Goal: Task Accomplishment & Management: Complete application form

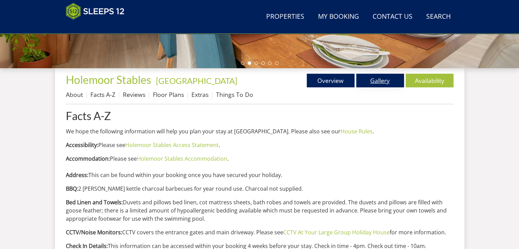
scroll to position [205, 0]
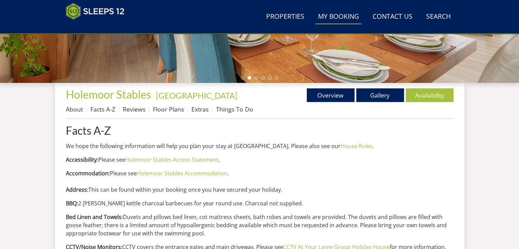
click at [345, 20] on link "My Booking" at bounding box center [339, 16] width 46 height 15
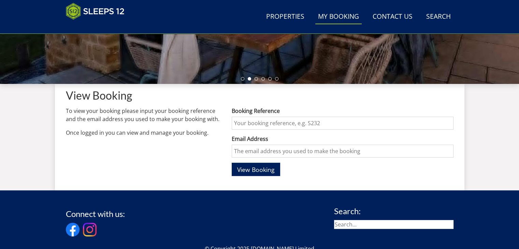
scroll to position [205, 0]
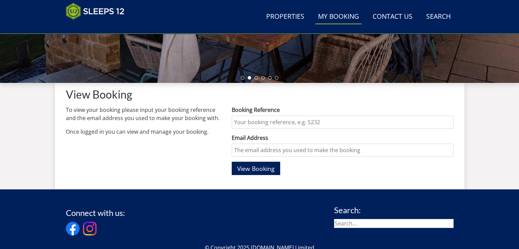
click at [243, 123] on input "Booking Reference" at bounding box center [343, 122] width 222 height 13
paste input "S45302"
type input "S45302"
click at [272, 148] on input "Email Address" at bounding box center [343, 150] width 222 height 13
click at [283, 151] on input "Email Address" at bounding box center [343, 150] width 222 height 13
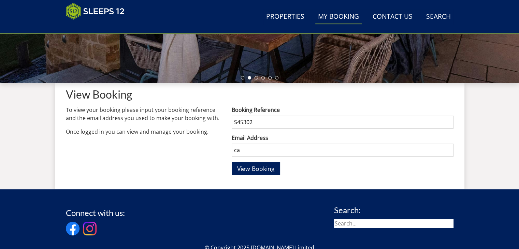
type input "catherine@dementiaadventure.co.uk"
click at [258, 176] on div "Booking Reference S45302 Email Address catherine@dementiaadventure.co.uk View B…" at bounding box center [343, 142] width 222 height 73
click at [260, 168] on span "View Booking" at bounding box center [256, 169] width 38 height 8
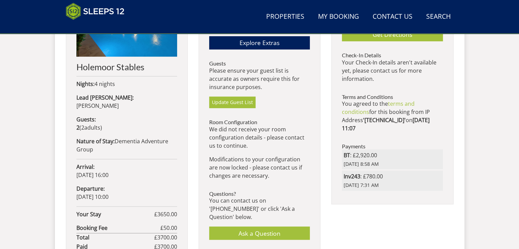
scroll to position [273, 0]
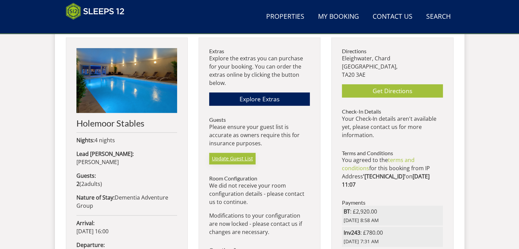
click at [236, 156] on link "Update Guest List" at bounding box center [232, 159] width 46 height 12
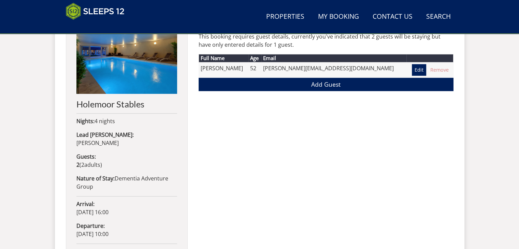
scroll to position [288, 0]
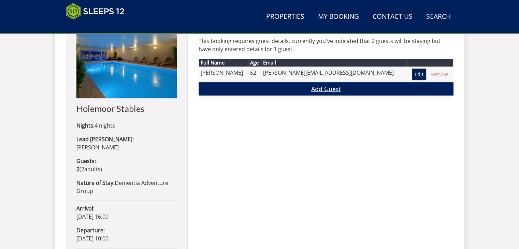
click at [329, 91] on link "Add Guest" at bounding box center [326, 88] width 255 height 13
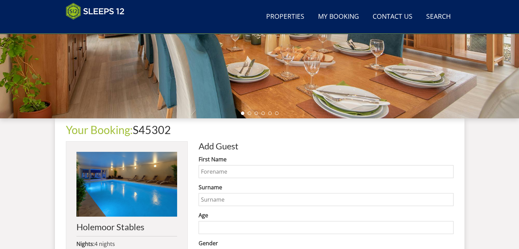
scroll to position [272, 0]
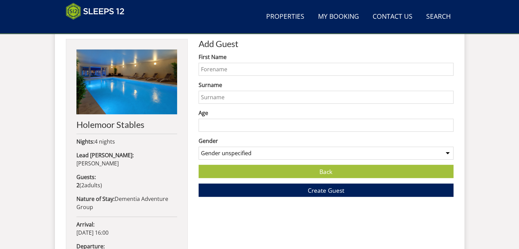
click at [230, 69] on input "First Name" at bounding box center [326, 69] width 255 height 13
type input "Jesse"
click at [247, 99] on input "Surname" at bounding box center [326, 97] width 255 height 13
click at [209, 97] on input "Surname" at bounding box center [326, 97] width 255 height 13
type input "Reed"
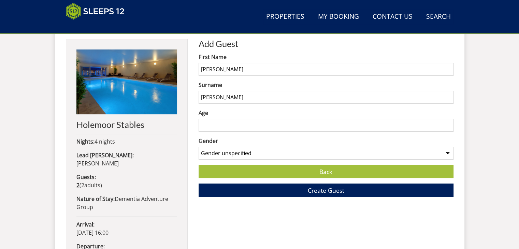
click at [210, 125] on input "Age" at bounding box center [326, 125] width 255 height 13
type input "46"
click at [221, 149] on select "Gender unspecified Gender male Gender female" at bounding box center [326, 153] width 255 height 13
select select "gender_male"
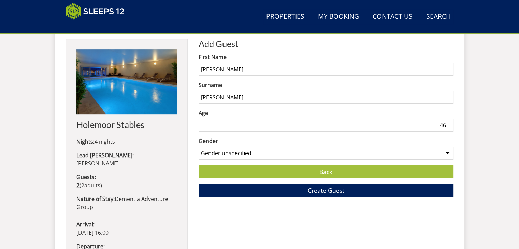
click at [199, 147] on select "Gender unspecified Gender male Gender female" at bounding box center [326, 153] width 255 height 13
click at [325, 191] on span "Create Guest" at bounding box center [326, 190] width 37 height 8
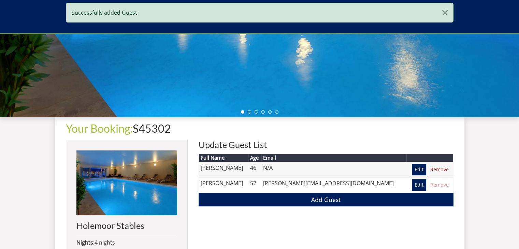
scroll to position [307, 0]
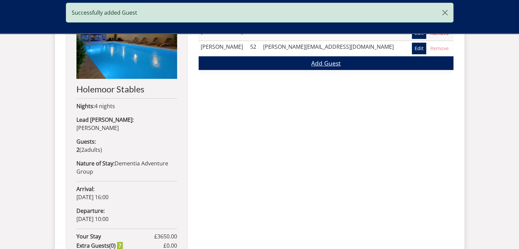
click at [335, 66] on link "Add Guest" at bounding box center [326, 62] width 255 height 13
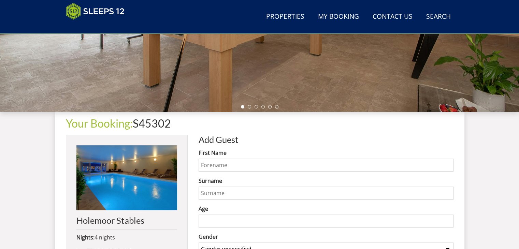
scroll to position [239, 0]
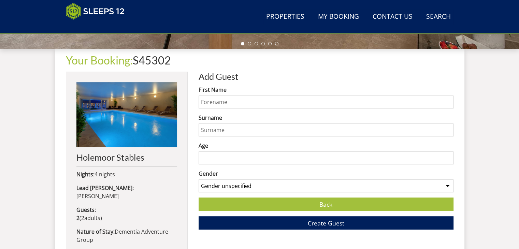
click at [227, 103] on input "First Name" at bounding box center [326, 102] width 255 height 13
type input "Alison"
click at [221, 127] on input "Surname" at bounding box center [326, 130] width 255 height 13
type input "Gayton"
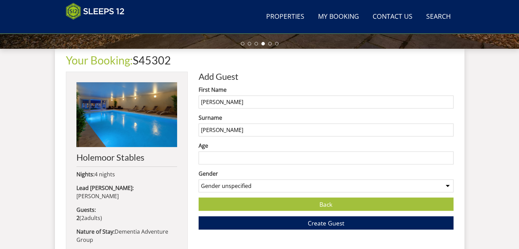
click at [221, 157] on input "Age" at bounding box center [326, 158] width 255 height 13
type input "54"
click at [286, 185] on select "Gender unspecified Gender male Gender female" at bounding box center [326, 186] width 255 height 13
select select "gender_female"
click at [199, 180] on select "Gender unspecified Gender male Gender female" at bounding box center [326, 186] width 255 height 13
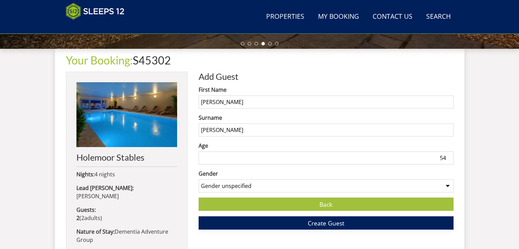
click at [330, 226] on span "Create Guest" at bounding box center [326, 223] width 37 height 8
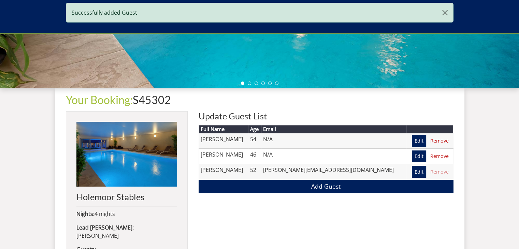
scroll to position [234, 0]
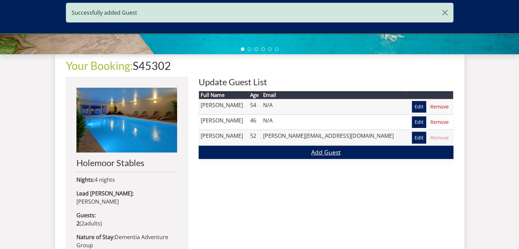
click at [326, 155] on link "Add Guest" at bounding box center [326, 152] width 255 height 13
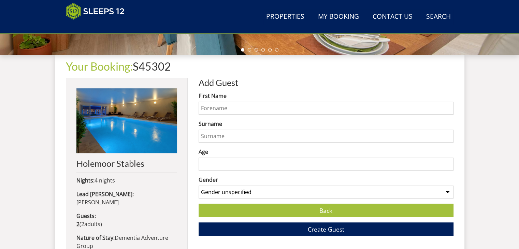
scroll to position [238, 0]
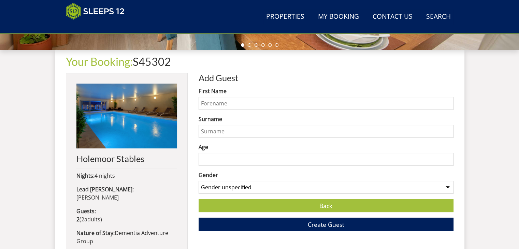
click at [224, 102] on input "First Name" at bounding box center [326, 103] width 255 height 13
type input "Martin"
click at [221, 135] on input "Surname" at bounding box center [326, 131] width 255 height 13
type input "Brown"
click at [217, 154] on input "Age" at bounding box center [326, 159] width 255 height 13
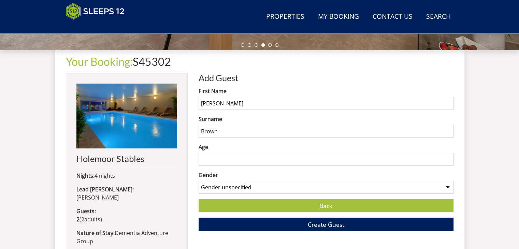
click at [215, 156] on input "Age" at bounding box center [326, 159] width 255 height 13
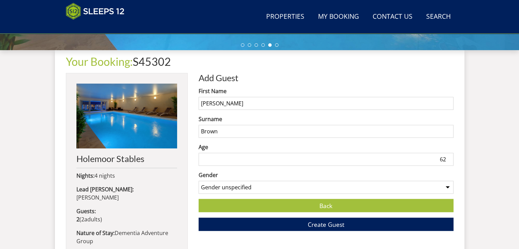
type input "62"
click at [228, 187] on select "Gender unspecified Gender male Gender female" at bounding box center [326, 187] width 255 height 13
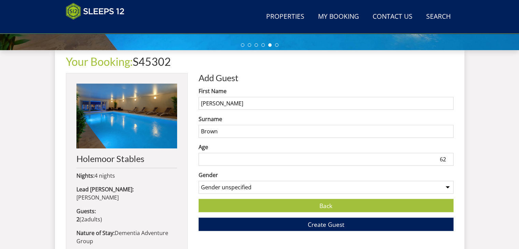
select select "gender_male"
click at [199, 181] on select "Gender unspecified Gender male Gender female" at bounding box center [326, 187] width 255 height 13
click at [305, 224] on button "Create Guest" at bounding box center [326, 224] width 255 height 13
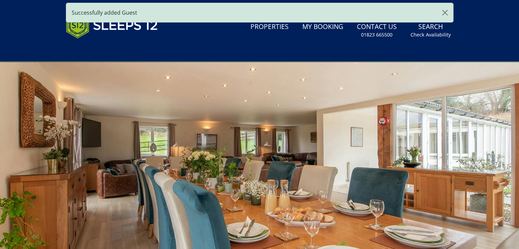
scroll to position [171, 0]
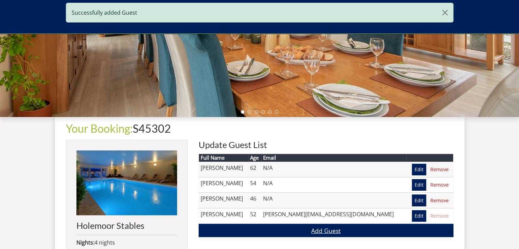
click at [325, 227] on link "Add Guest" at bounding box center [326, 230] width 255 height 13
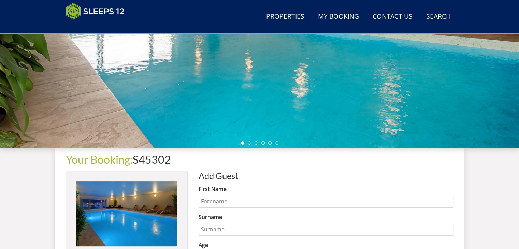
scroll to position [205, 0]
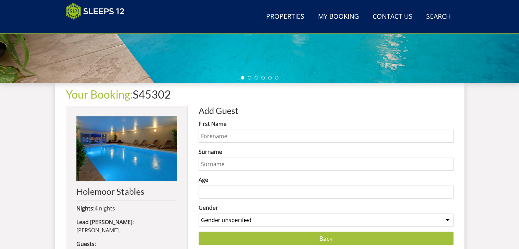
click at [254, 131] on input "First Name" at bounding box center [326, 136] width 255 height 13
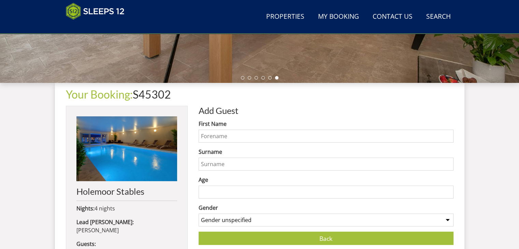
click at [244, 139] on input "First Name" at bounding box center [326, 136] width 255 height 13
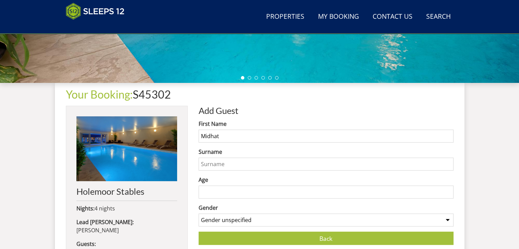
type input "Midhat"
click at [212, 162] on input "Surname" at bounding box center [326, 164] width 255 height 13
type input "Fatima"
click at [220, 193] on input "Age" at bounding box center [326, 192] width 255 height 13
click at [220, 186] on input "Age" at bounding box center [326, 192] width 255 height 13
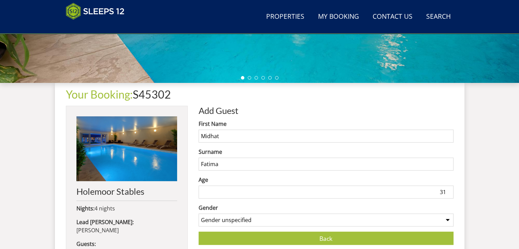
type input "31"
click at [230, 221] on select "Gender unspecified Gender male Gender female" at bounding box center [326, 220] width 255 height 13
select select "gender_female"
click at [199, 214] on select "Gender unspecified Gender male Gender female" at bounding box center [326, 220] width 255 height 13
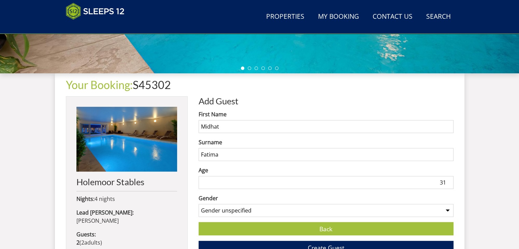
scroll to position [307, 0]
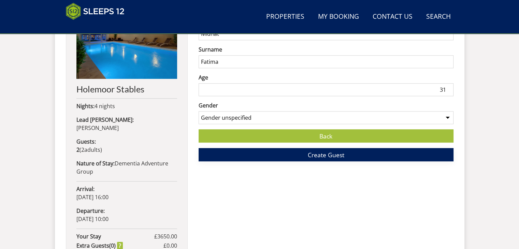
click at [318, 157] on span "Create Guest" at bounding box center [326, 155] width 37 height 8
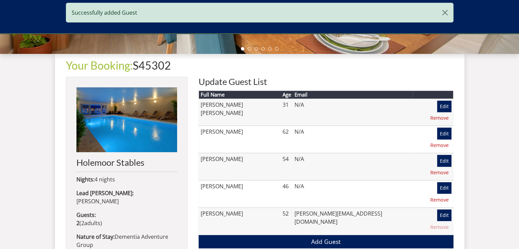
scroll to position [234, 0]
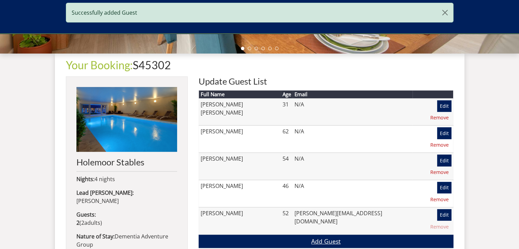
click at [333, 235] on link "Add Guest" at bounding box center [326, 241] width 255 height 13
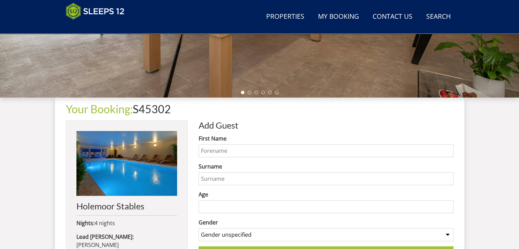
scroll to position [202, 0]
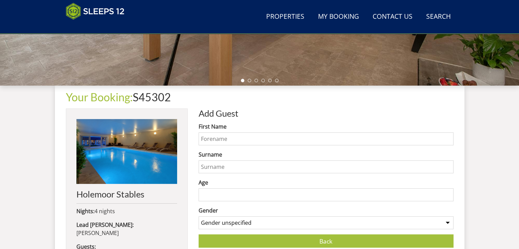
click at [227, 135] on input "First Name" at bounding box center [326, 139] width 255 height 13
type input "Sally"
type input "Loseby"
click at [208, 195] on input "Age" at bounding box center [326, 195] width 255 height 13
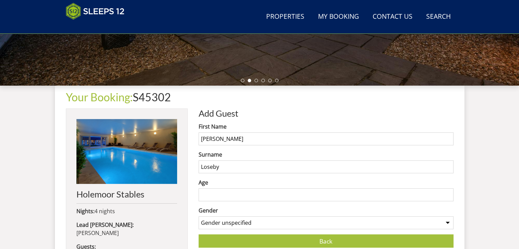
click at [217, 191] on input "Age" at bounding box center [326, 195] width 255 height 13
type input "65"
click at [227, 219] on select "Gender unspecified Gender male Gender female" at bounding box center [326, 223] width 255 height 13
select select "gender_female"
click at [199, 217] on select "Gender unspecified Gender male Gender female" at bounding box center [326, 223] width 255 height 13
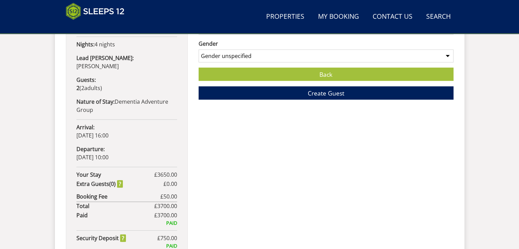
scroll to position [373, 0]
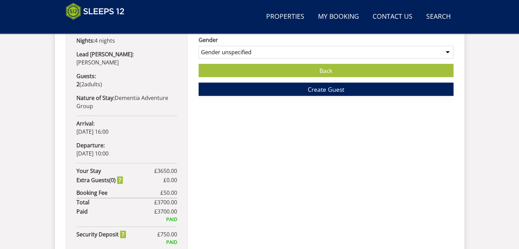
click at [325, 94] on button "Create Guest" at bounding box center [326, 89] width 255 height 13
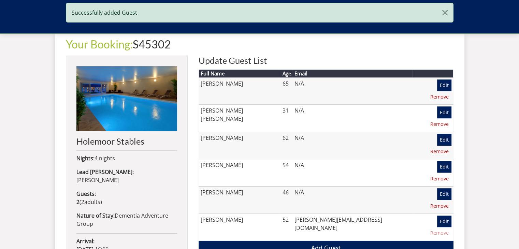
scroll to position [272, 0]
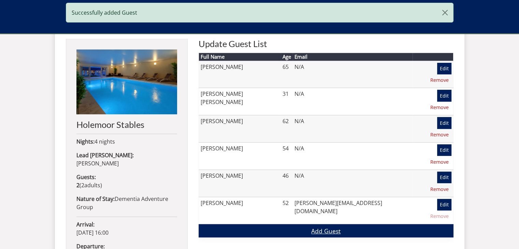
click at [330, 224] on link "Add Guest" at bounding box center [326, 230] width 255 height 13
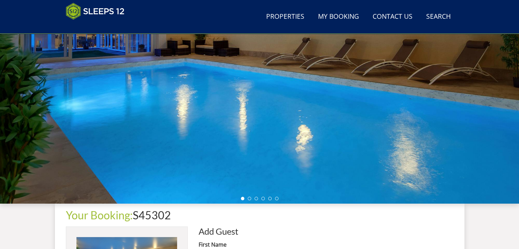
scroll to position [204, 0]
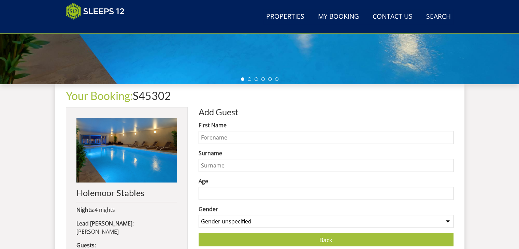
click at [243, 137] on input "First Name" at bounding box center [326, 137] width 255 height 13
type input "Jim"
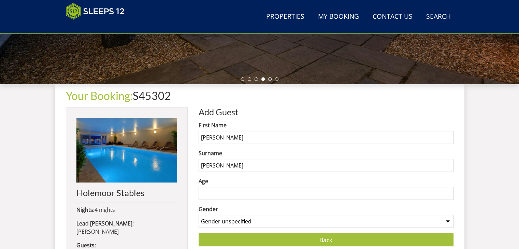
type input "Cox"
click at [223, 190] on input "Age" at bounding box center [326, 193] width 255 height 13
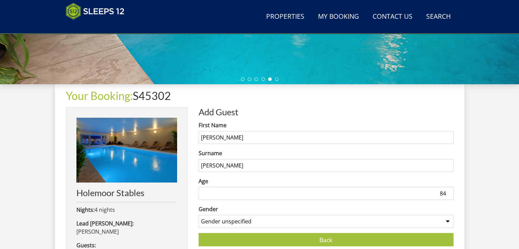
type input "84"
click at [291, 222] on select "Gender unspecified Gender male Gender female" at bounding box center [326, 221] width 255 height 13
select select "gender_male"
click at [199, 215] on select "Gender unspecified Gender male Gender female" at bounding box center [326, 221] width 255 height 13
click at [280, 238] on link "Back" at bounding box center [326, 239] width 255 height 13
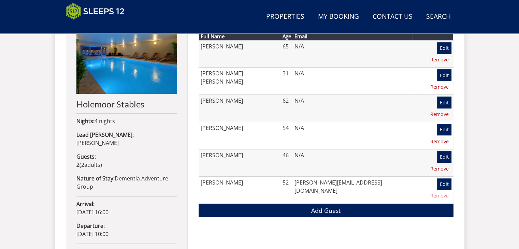
scroll to position [288, 0]
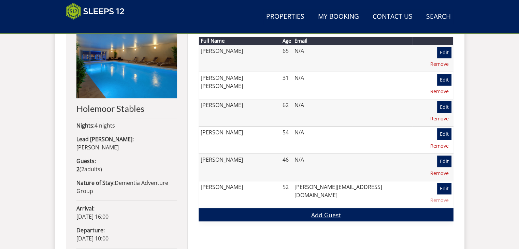
click at [327, 208] on link "Add Guest" at bounding box center [326, 214] width 255 height 13
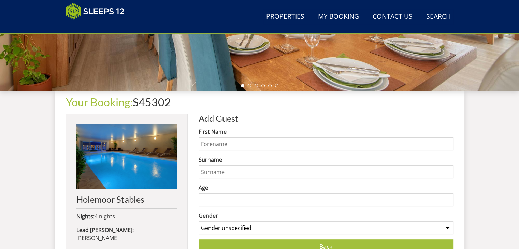
scroll to position [273, 0]
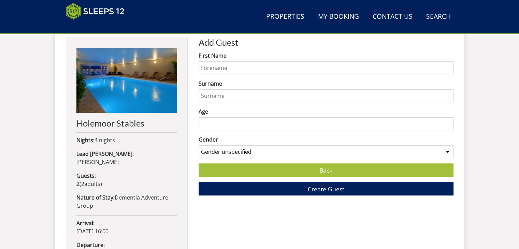
click at [231, 71] on input "First Name" at bounding box center [326, 67] width 255 height 13
type input "m"
type input "Margaret"
click at [260, 95] on input "Surname" at bounding box center [326, 95] width 255 height 13
type input "Cox"
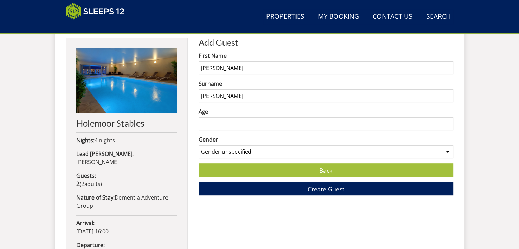
click at [229, 120] on input "Age" at bounding box center [326, 123] width 255 height 13
click at [229, 122] on input "Age" at bounding box center [326, 123] width 255 height 13
type input "79"
click at [240, 147] on select "Gender unspecified Gender male Gender female" at bounding box center [326, 151] width 255 height 13
select select "gender_female"
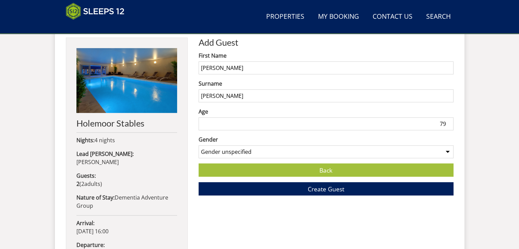
click at [199, 145] on select "Gender unspecified Gender male Gender female" at bounding box center [326, 151] width 255 height 13
click at [297, 193] on button "Create Guest" at bounding box center [326, 188] width 255 height 13
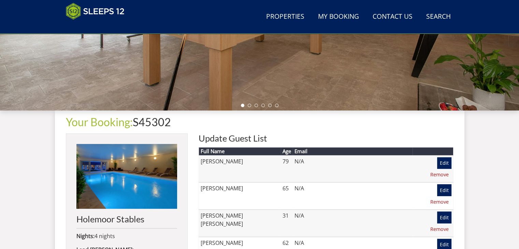
scroll to position [239, 0]
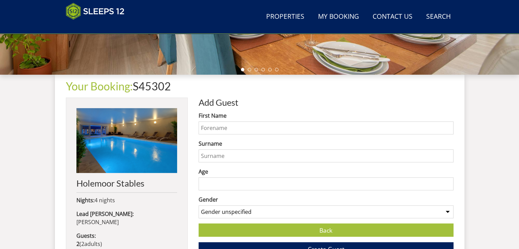
scroll to position [272, 0]
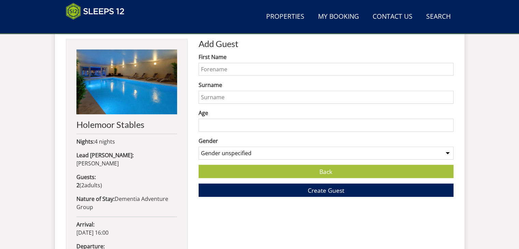
click at [217, 73] on input "First Name" at bounding box center [326, 69] width 255 height 13
type input "David"
type input "Marshall"
click at [214, 122] on input "Age" at bounding box center [326, 125] width 255 height 13
type input "77"
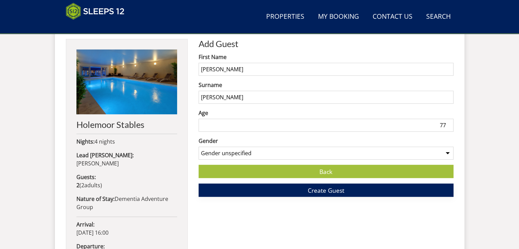
click at [326, 194] on span "Create Guest" at bounding box center [326, 190] width 37 height 8
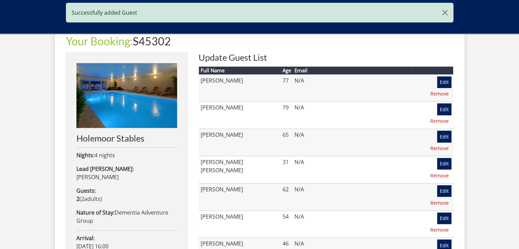
scroll to position [273, 0]
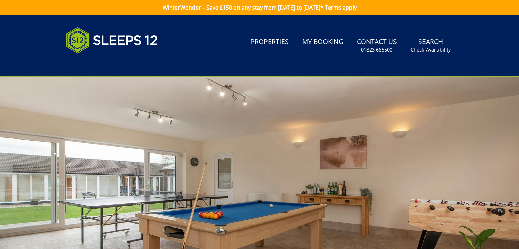
scroll to position [205, 0]
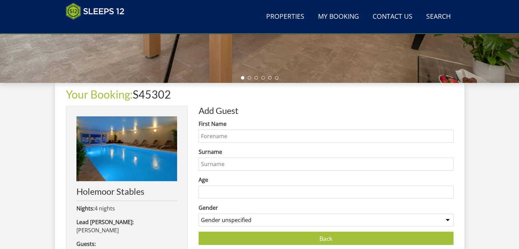
click at [222, 133] on input "First Name" at bounding box center [326, 136] width 255 height 13
type input "Maggie"
type input "Marshall"
click at [211, 195] on input "Age" at bounding box center [326, 192] width 255 height 13
type input "77"
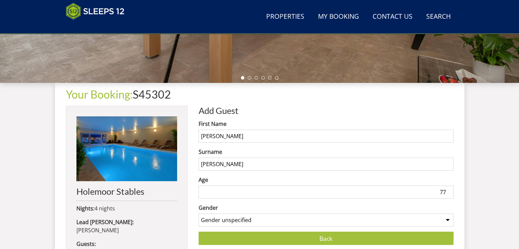
click at [237, 220] on select "Gender unspecified Gender male Gender female" at bounding box center [326, 220] width 255 height 13
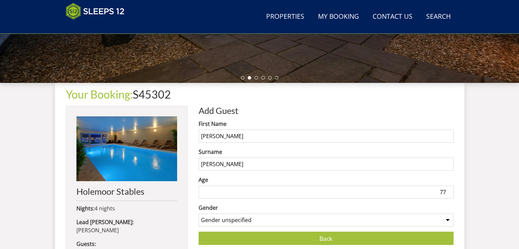
select select "gender_female"
click at [199, 214] on select "Gender unspecified Gender male Gender female" at bounding box center [326, 220] width 255 height 13
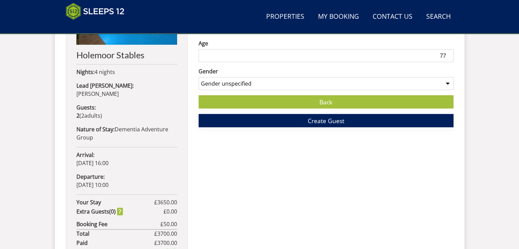
click at [321, 123] on span "Create Guest" at bounding box center [326, 121] width 37 height 8
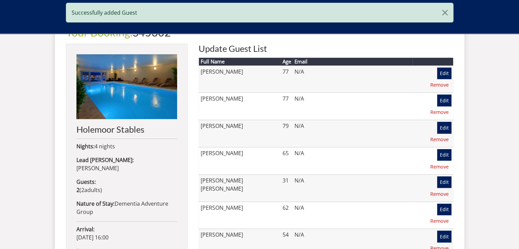
scroll to position [302, 0]
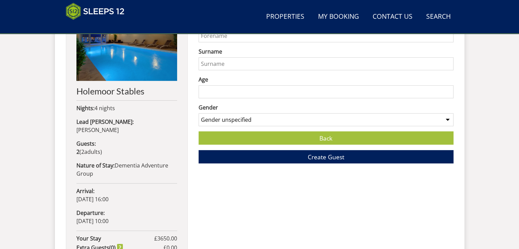
scroll to position [239, 0]
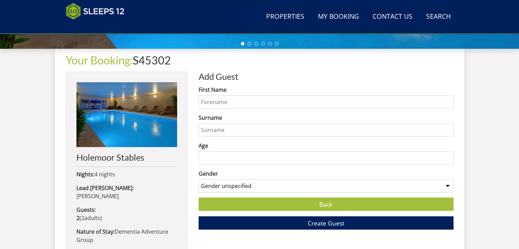
click at [227, 105] on input "First Name" at bounding box center [326, 102] width 255 height 13
type input "Phillip"
type input "Harrington"
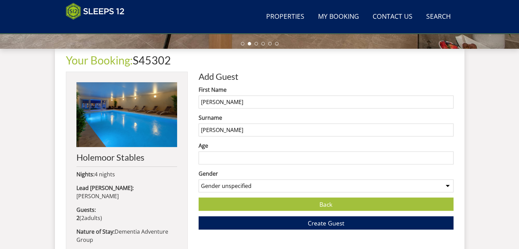
click at [210, 157] on input "Age" at bounding box center [326, 158] width 255 height 13
type input "78"
click at [225, 186] on select "Gender unspecified Gender male Gender female" at bounding box center [326, 186] width 255 height 13
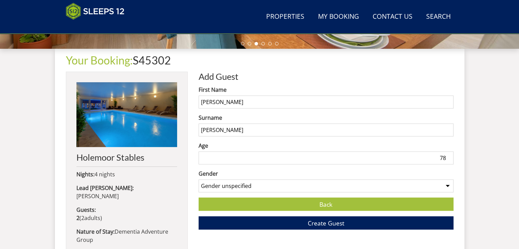
select select "gender_male"
click at [199, 180] on select "Gender unspecified Gender male Gender female" at bounding box center [326, 186] width 255 height 13
click at [319, 222] on span "Create Guest" at bounding box center [326, 223] width 37 height 8
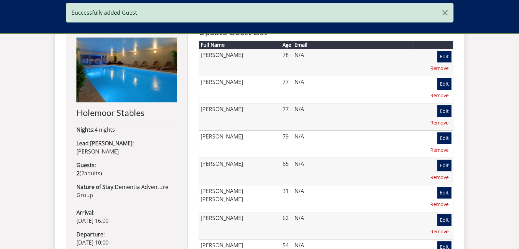
scroll to position [342, 0]
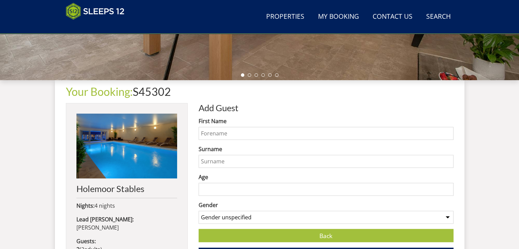
scroll to position [273, 0]
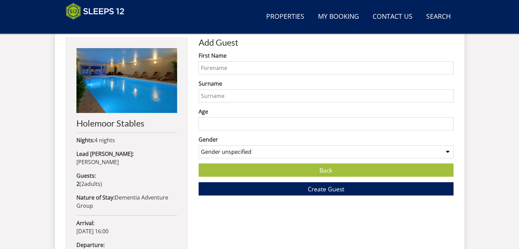
click at [213, 66] on input "First Name" at bounding box center [326, 67] width 255 height 13
type input "Linda"
type input "Harrington"
click at [228, 121] on input "Age" at bounding box center [326, 123] width 255 height 13
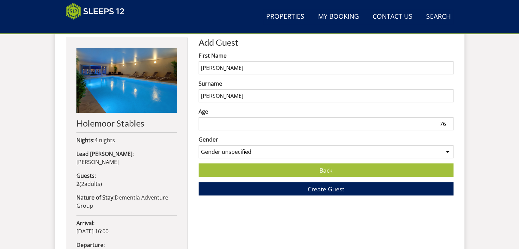
type input "76"
click at [259, 151] on select "Gender unspecified Gender male Gender female" at bounding box center [326, 151] width 255 height 13
select select "gender_female"
click at [199, 145] on select "Gender unspecified Gender male Gender female" at bounding box center [326, 151] width 255 height 13
click at [339, 189] on span "Create Guest" at bounding box center [326, 189] width 37 height 8
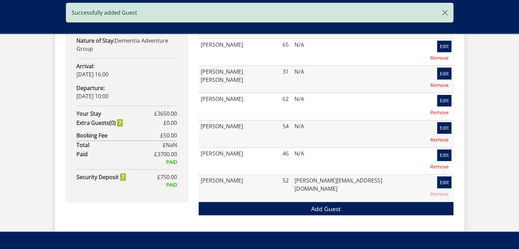
scroll to position [443, 0]
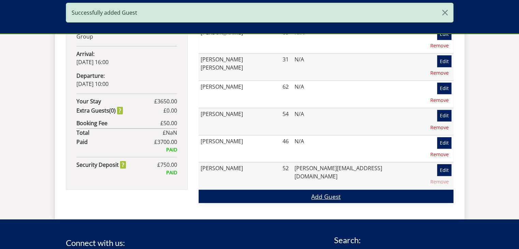
click at [324, 190] on link "Add Guest" at bounding box center [326, 196] width 255 height 13
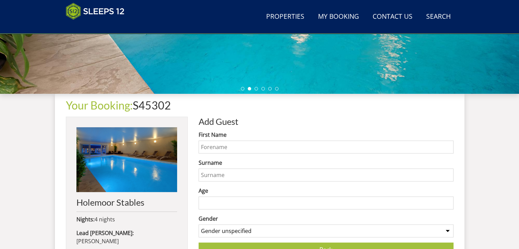
scroll to position [236, 0]
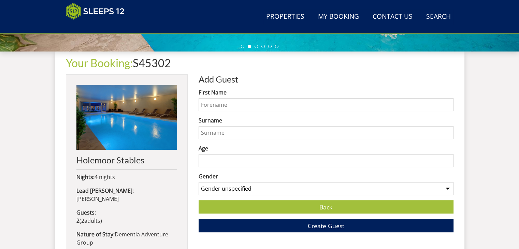
click at [245, 108] on input "First Name" at bounding box center [326, 104] width 255 height 13
type input "Ken"
type input "Turner"
click at [216, 163] on input "Age" at bounding box center [326, 160] width 255 height 13
click at [217, 159] on input "Age" at bounding box center [326, 160] width 255 height 13
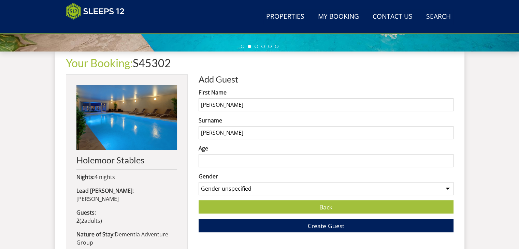
click at [405, 160] on input "Age" at bounding box center [326, 160] width 255 height 13
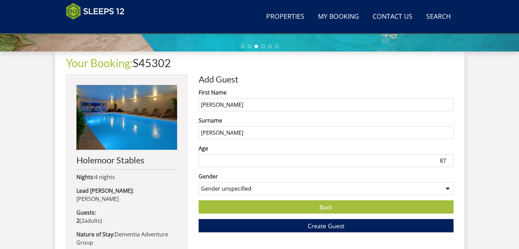
type input "87"
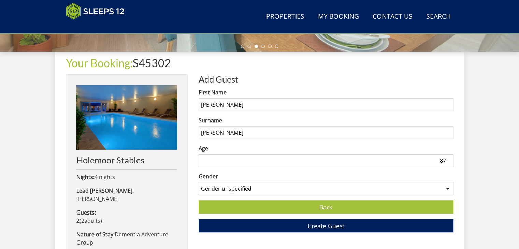
click at [338, 189] on select "Gender unspecified Gender male Gender female" at bounding box center [326, 188] width 255 height 13
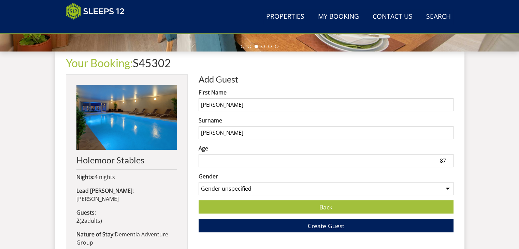
select select "gender_male"
click at [199, 182] on select "Gender unspecified Gender male Gender female" at bounding box center [326, 188] width 255 height 13
click at [321, 228] on span "Create Guest" at bounding box center [326, 226] width 37 height 8
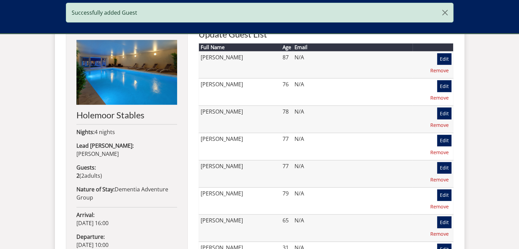
scroll to position [340, 0]
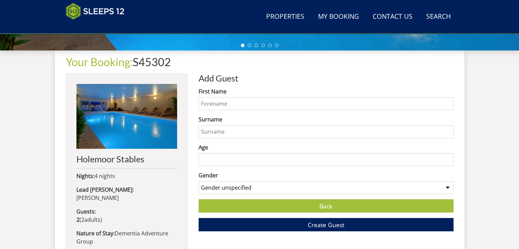
scroll to position [238, 0]
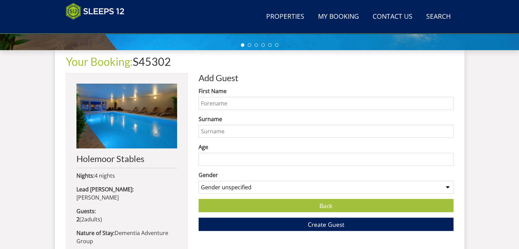
click at [221, 103] on input "First Name" at bounding box center [326, 103] width 255 height 13
type input "Julia"
type input "Turner"
click at [221, 160] on input "Age" at bounding box center [326, 159] width 255 height 13
type input "69"
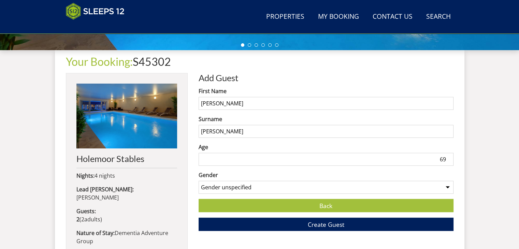
click at [223, 185] on select "Gender unspecified Gender male Gender female" at bounding box center [326, 187] width 255 height 13
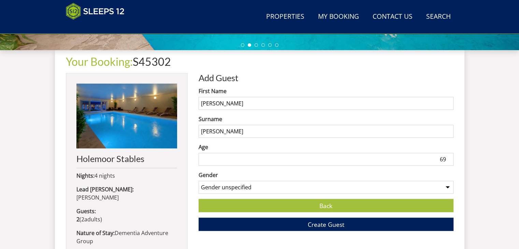
select select "gender_female"
click at [199, 181] on select "Gender unspecified Gender male Gender female" at bounding box center [326, 187] width 255 height 13
click at [316, 226] on span "Create Guest" at bounding box center [326, 225] width 37 height 8
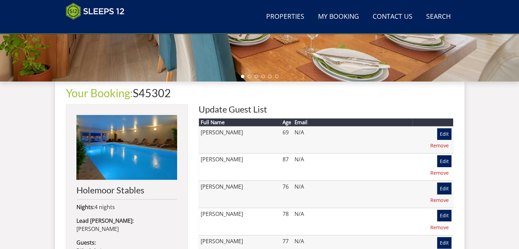
scroll to position [68, 0]
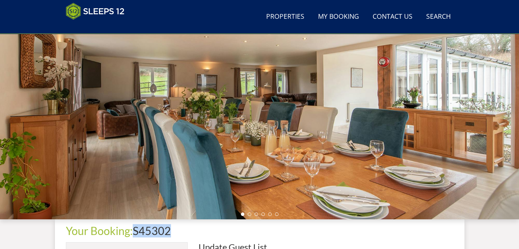
drag, startPoint x: 172, startPoint y: 230, endPoint x: 135, endPoint y: 234, distance: 37.4
click at [135, 234] on h1 "Your Booking: S45302" at bounding box center [260, 231] width 388 height 12
copy h1 "S45302"
click at [347, 14] on link "My Booking" at bounding box center [339, 16] width 46 height 15
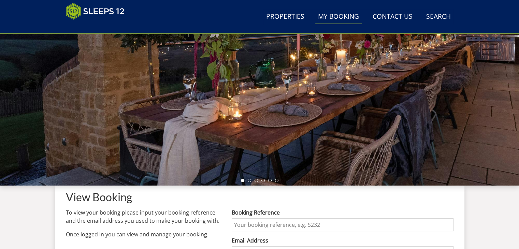
scroll to position [171, 0]
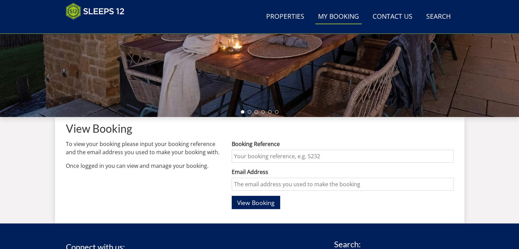
click at [259, 156] on input "Booking Reference" at bounding box center [343, 156] width 222 height 13
drag, startPoint x: 259, startPoint y: 156, endPoint x: 245, endPoint y: 162, distance: 15.3
paste input "S45302"
type input "S45302"
click at [249, 183] on input "Email Address" at bounding box center [343, 184] width 222 height 13
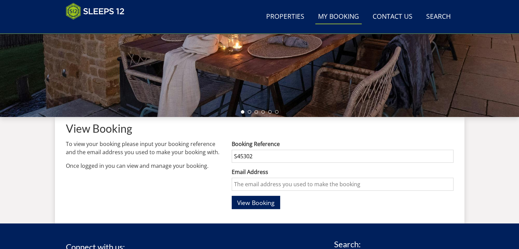
click at [298, 184] on input "Email Address" at bounding box center [343, 184] width 222 height 13
type input "catherine@dementiaadventure.co.uk"
click at [268, 206] on span "View Booking" at bounding box center [256, 203] width 38 height 8
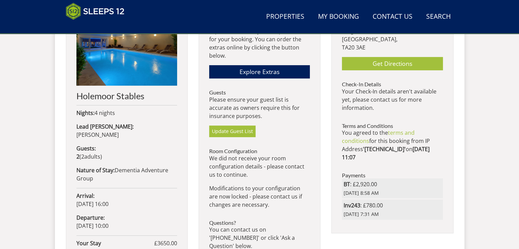
scroll to position [342, 0]
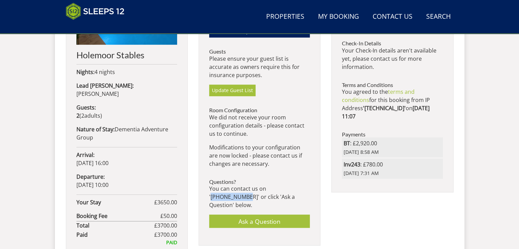
drag, startPoint x: 303, startPoint y: 189, endPoint x: 269, endPoint y: 189, distance: 33.5
click at [269, 189] on p "You can contact us on '01823 665500' or click 'Ask a Question' below." at bounding box center [259, 197] width 101 height 25
copy p "01823 665500"
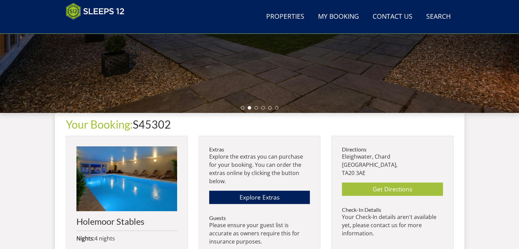
scroll to position [238, 0]
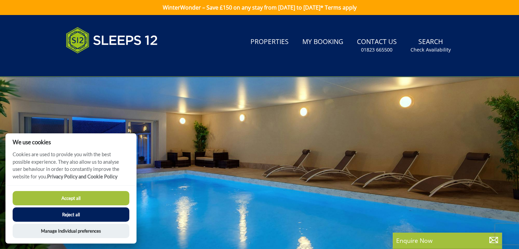
click at [80, 196] on button "Accept all" at bounding box center [71, 198] width 117 height 14
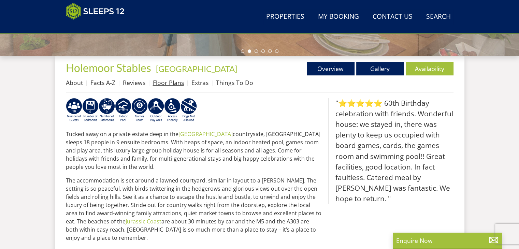
scroll to position [228, 0]
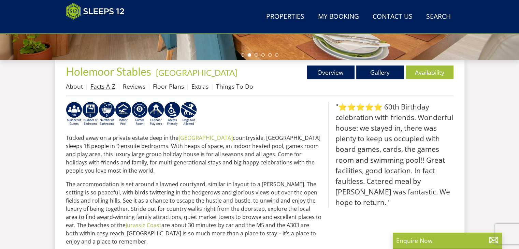
click at [95, 84] on link "Facts A-Z" at bounding box center [103, 86] width 25 height 8
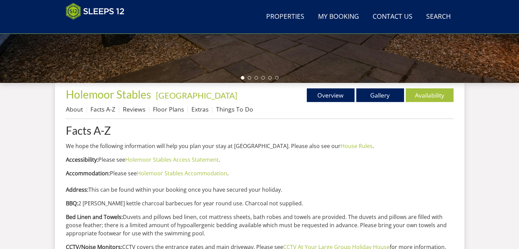
scroll to position [102, 0]
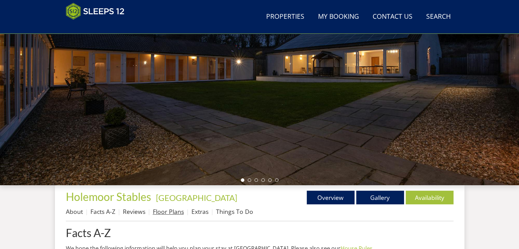
click at [167, 212] on link "Floor Plans" at bounding box center [168, 212] width 31 height 8
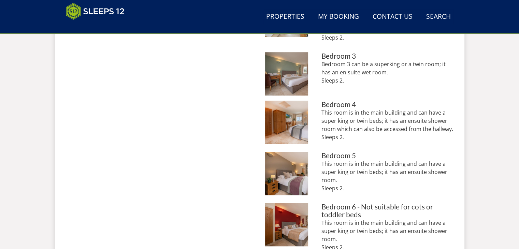
scroll to position [409, 0]
